Goal: Information Seeking & Learning: Find specific fact

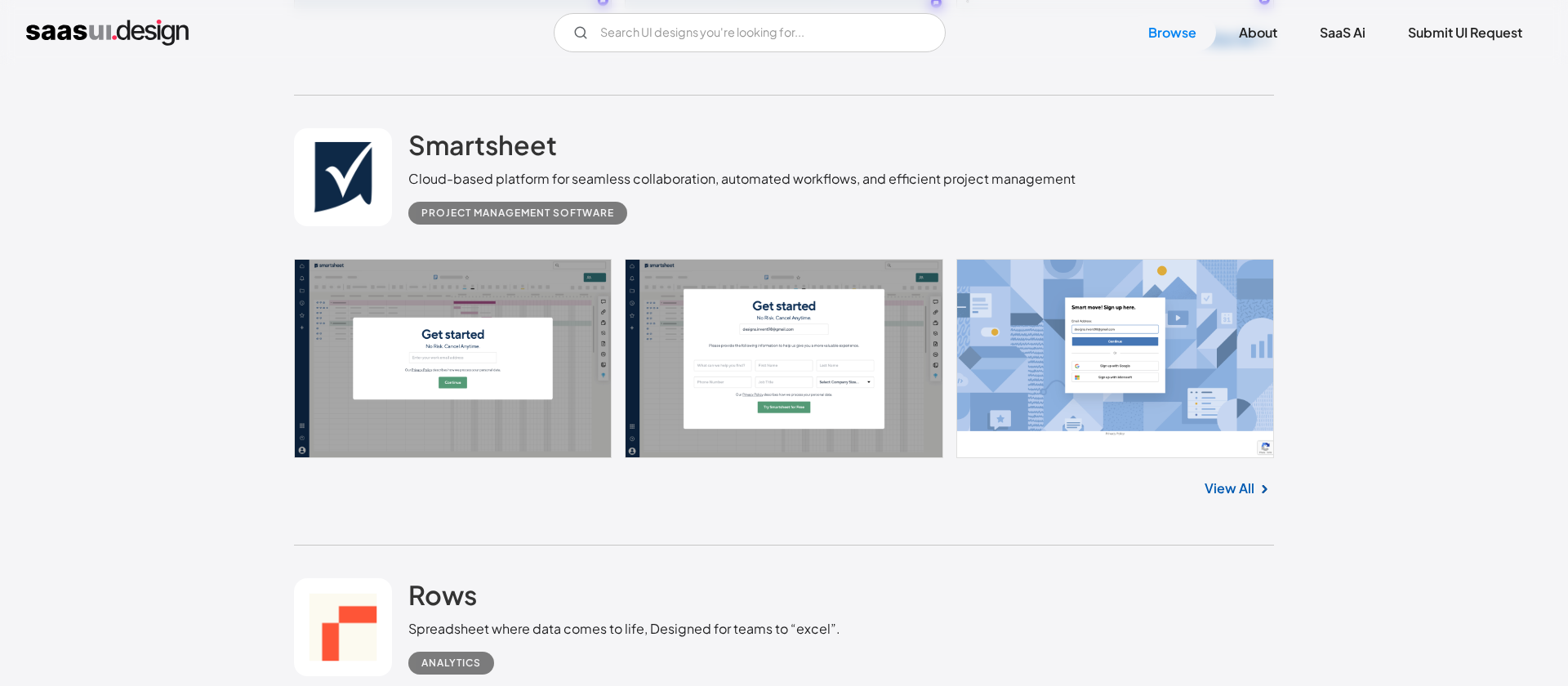
scroll to position [829, 0]
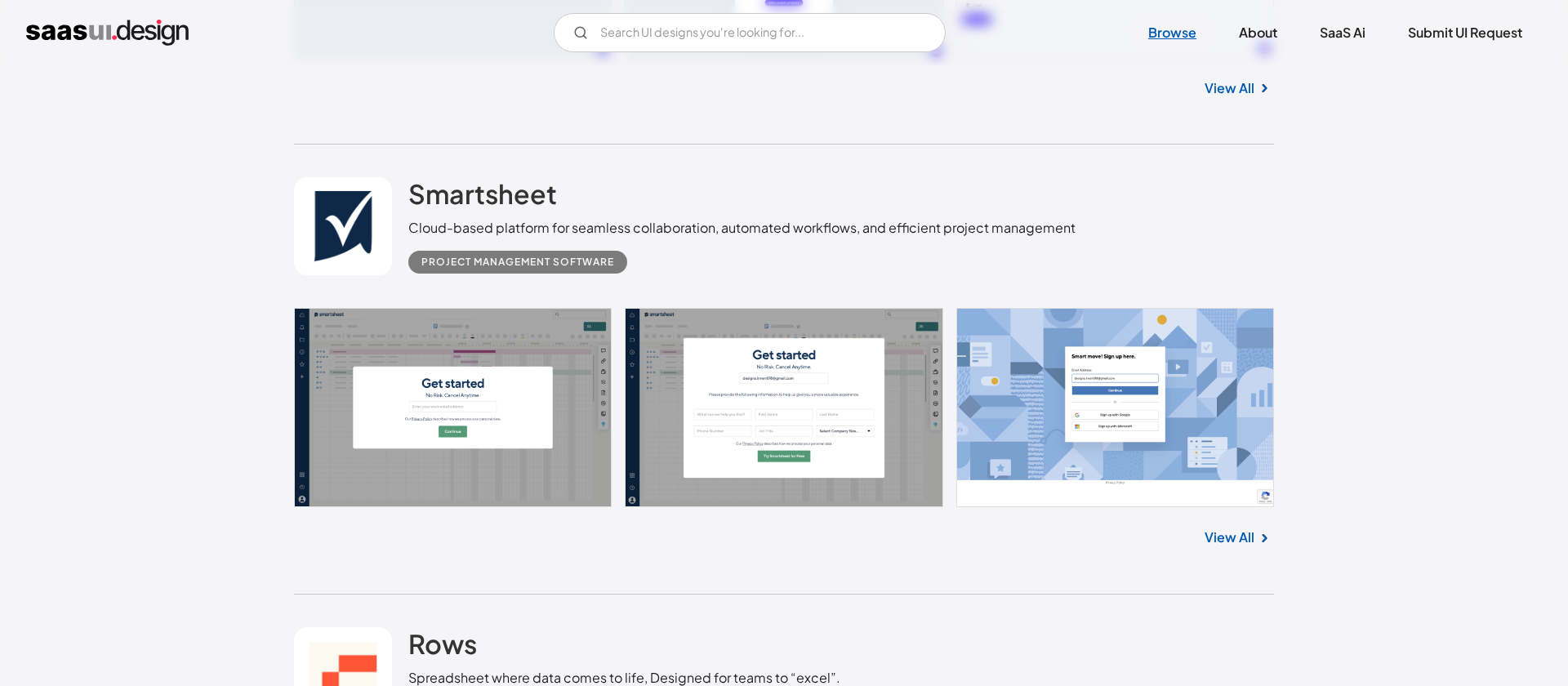
click at [1167, 32] on link "Browse" at bounding box center [1173, 33] width 88 height 36
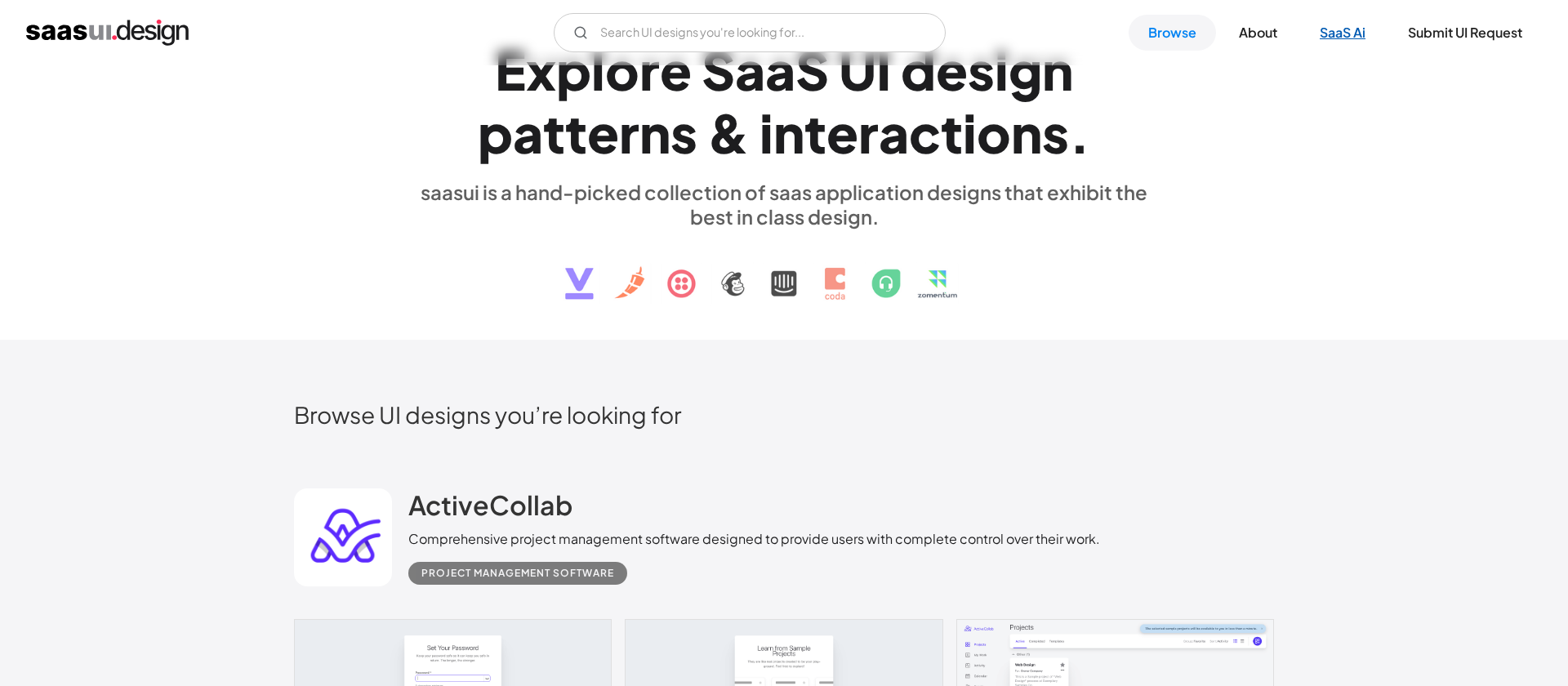
scroll to position [68, 0]
click at [692, 34] on input "Email Form" at bounding box center [750, 33] width 392 height 39
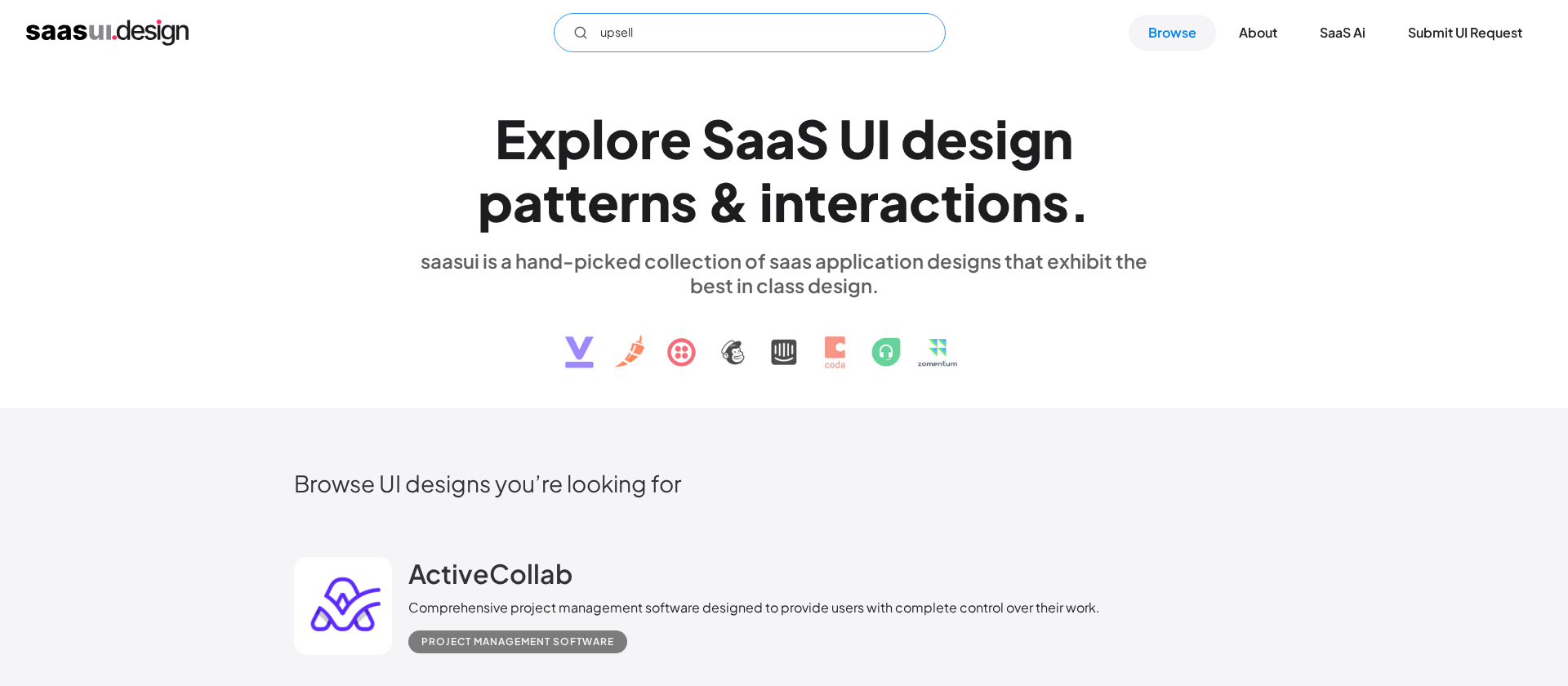
click at [680, 32] on input "upsell" at bounding box center [750, 33] width 392 height 39
click at [703, 28] on input "upsell" at bounding box center [750, 33] width 392 height 39
click at [725, 33] on input "upsell" at bounding box center [750, 33] width 392 height 39
type input "u"
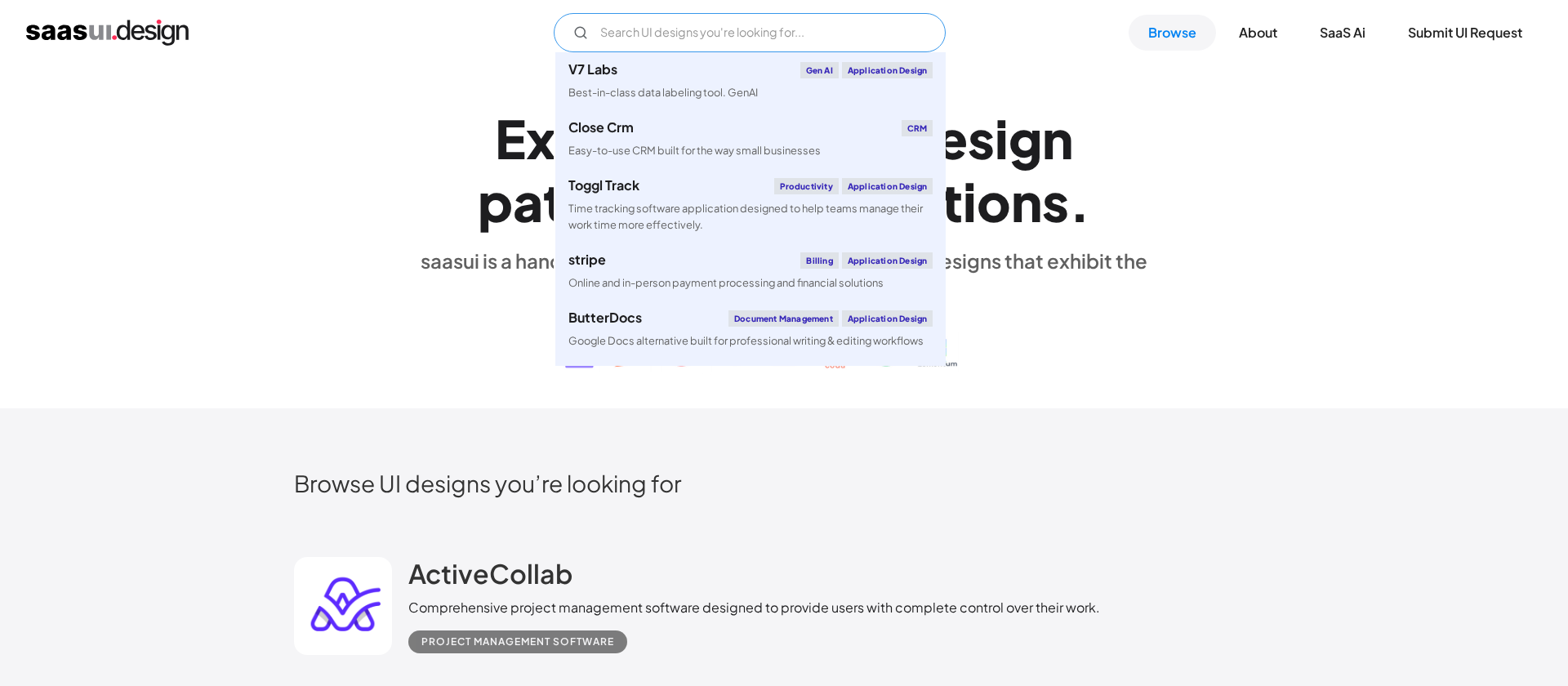
click at [772, 23] on input "Email Form" at bounding box center [750, 33] width 392 height 39
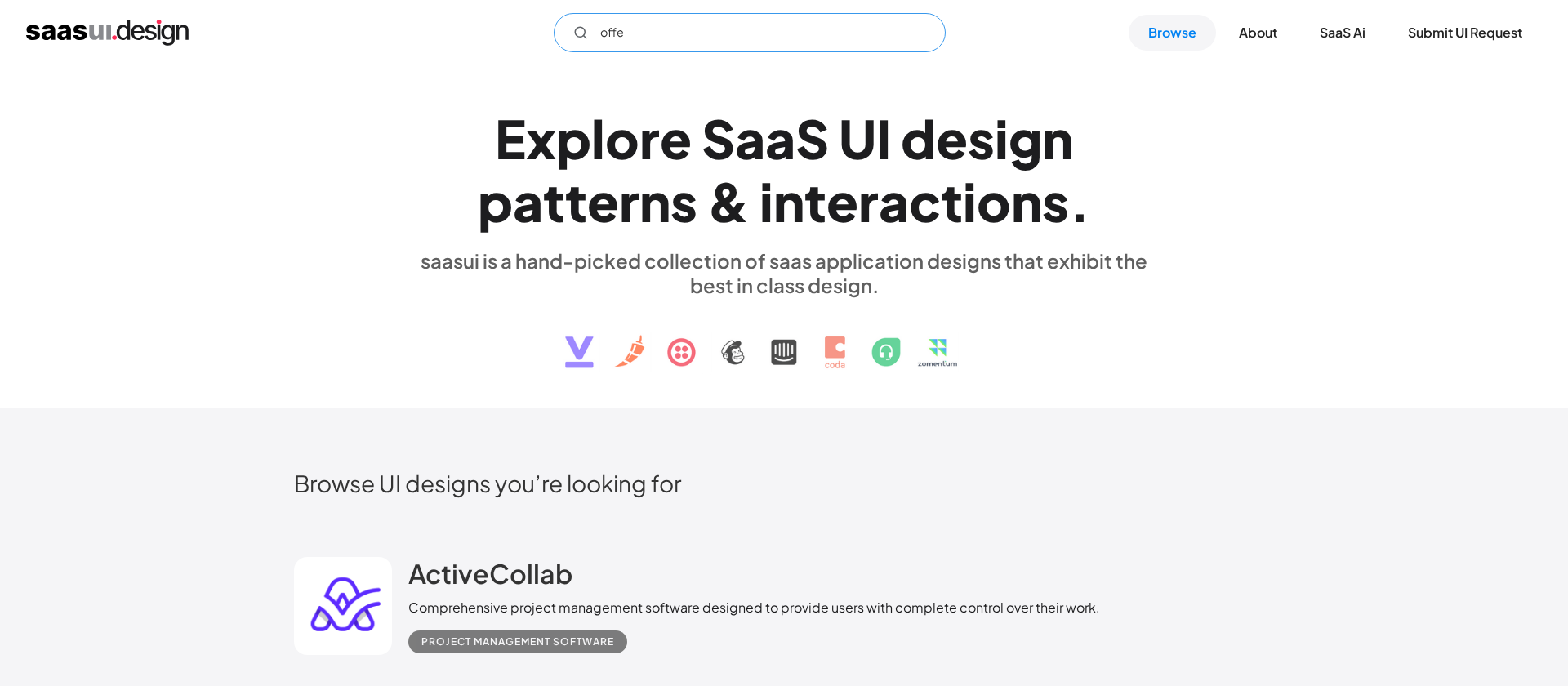
type input "offer"
click at [804, 29] on input "offer" at bounding box center [750, 33] width 392 height 39
